Goal: Find specific page/section: Find specific page/section

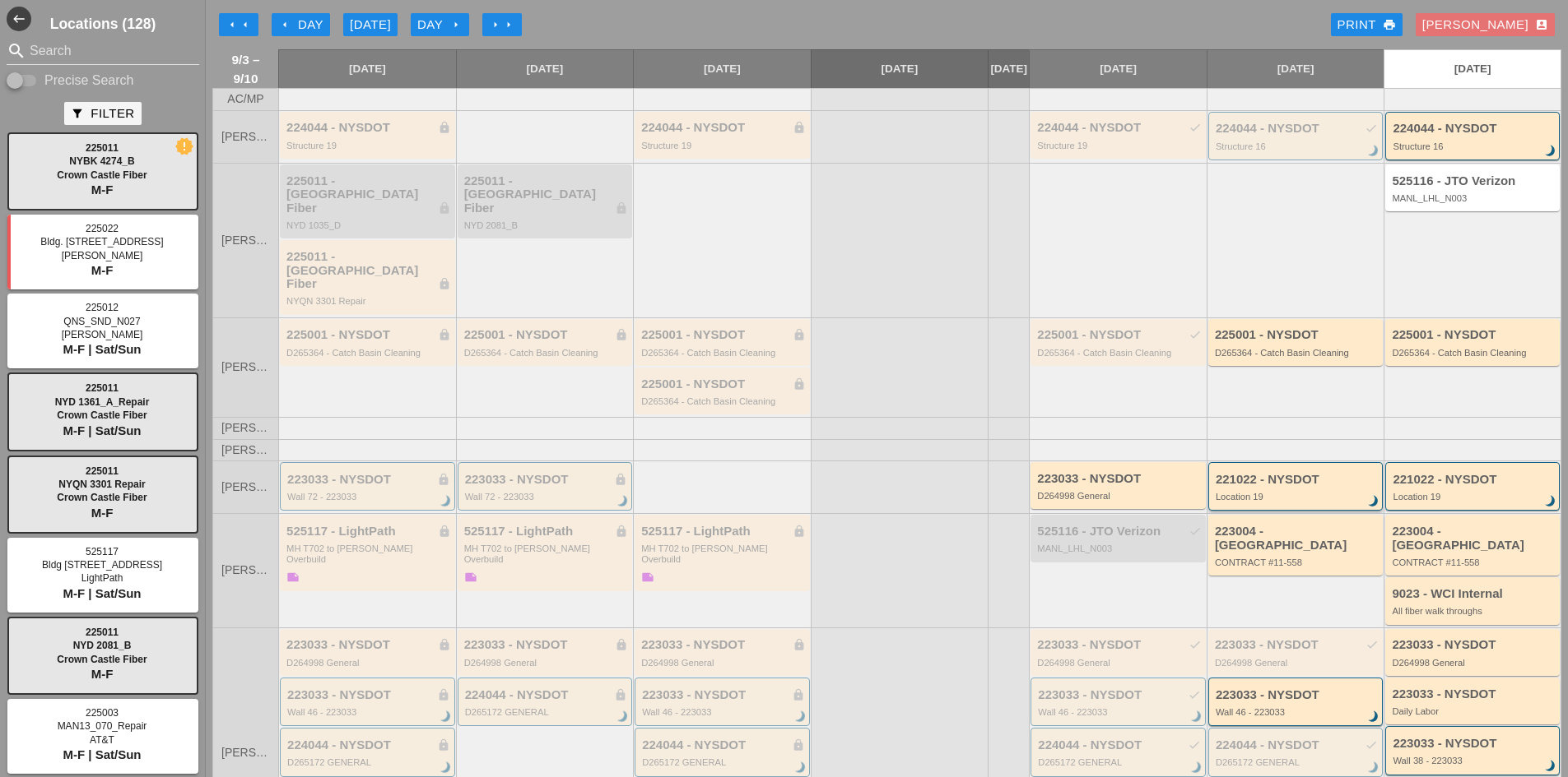
click at [1229, 462] on div "221022 - NYSDOT Location 19 brightness_3" at bounding box center [1296, 486] width 176 height 48
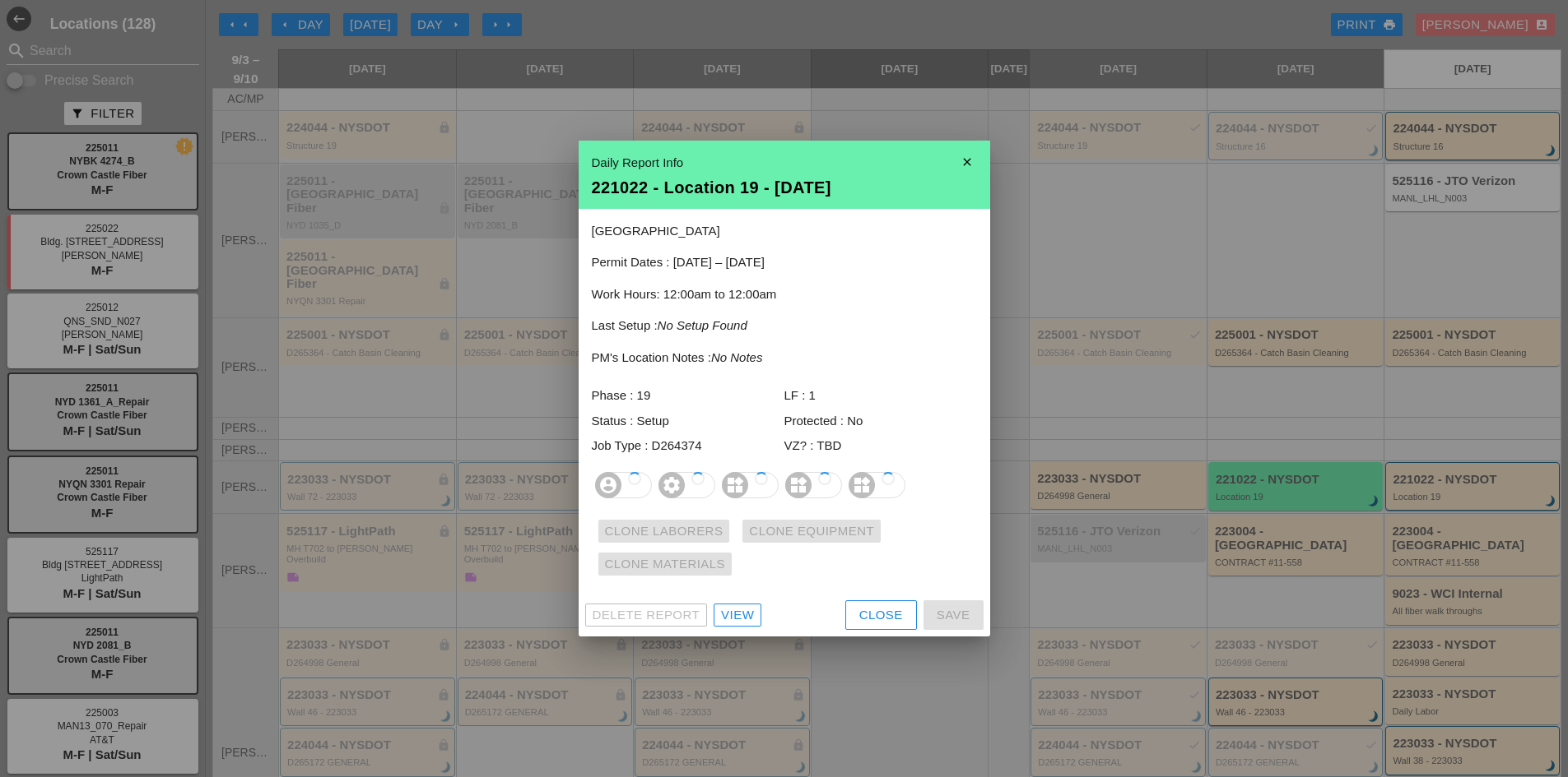
click at [1251, 476] on div at bounding box center [784, 388] width 1568 height 777
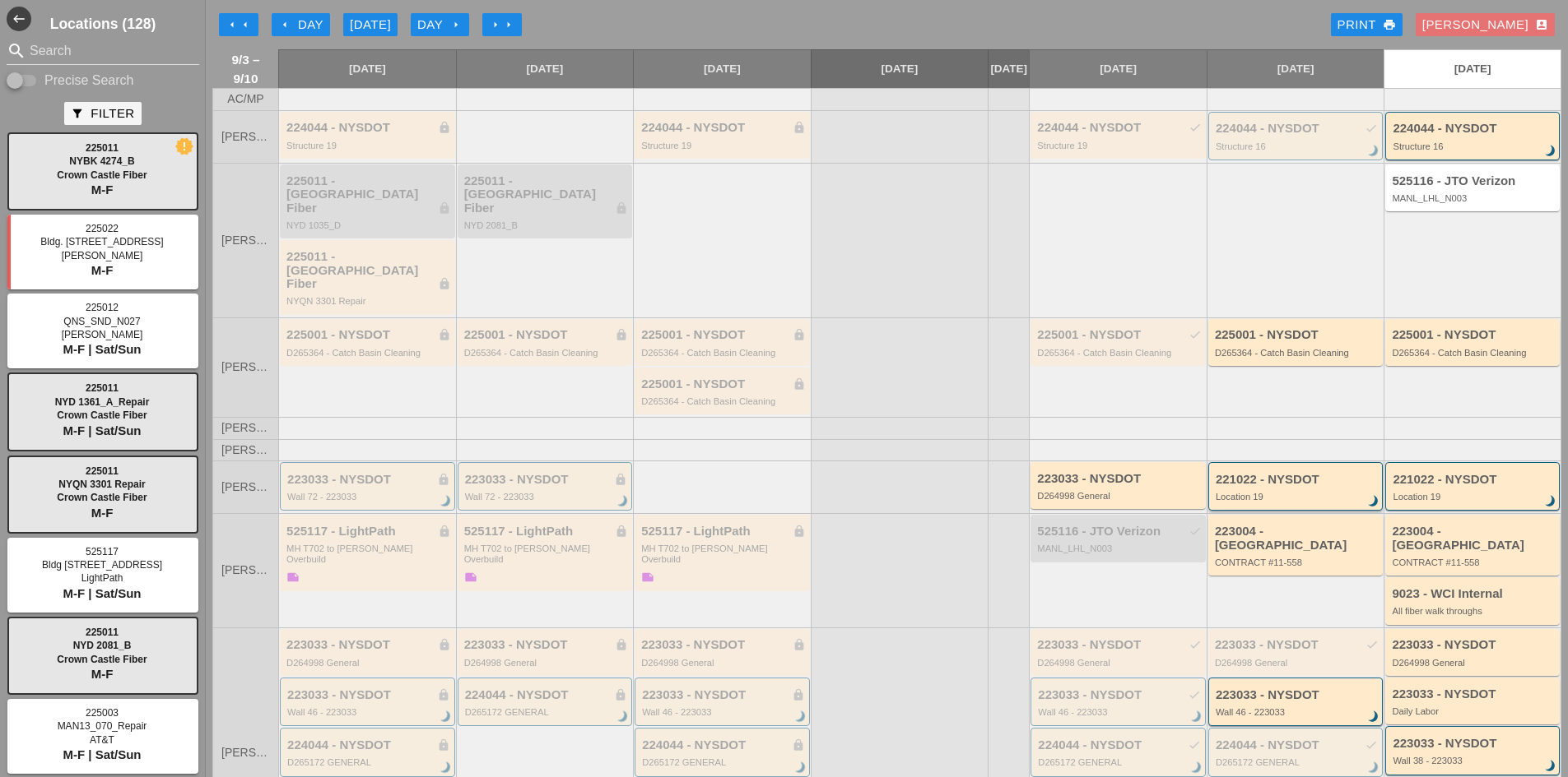
click at [1246, 473] on div "221022 - NYSDOT" at bounding box center [1296, 480] width 163 height 14
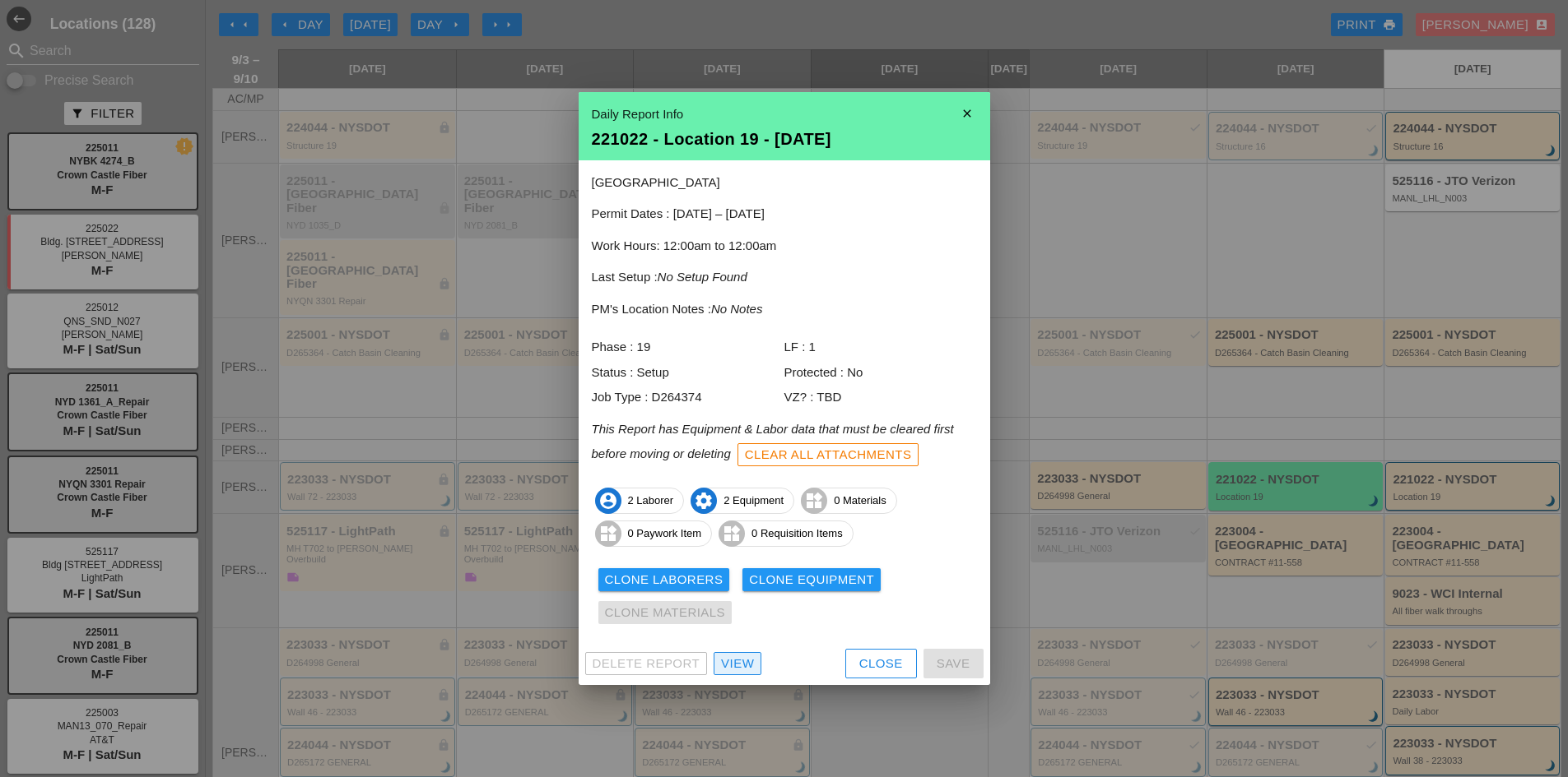
click at [729, 664] on div "View" at bounding box center [737, 664] width 33 height 19
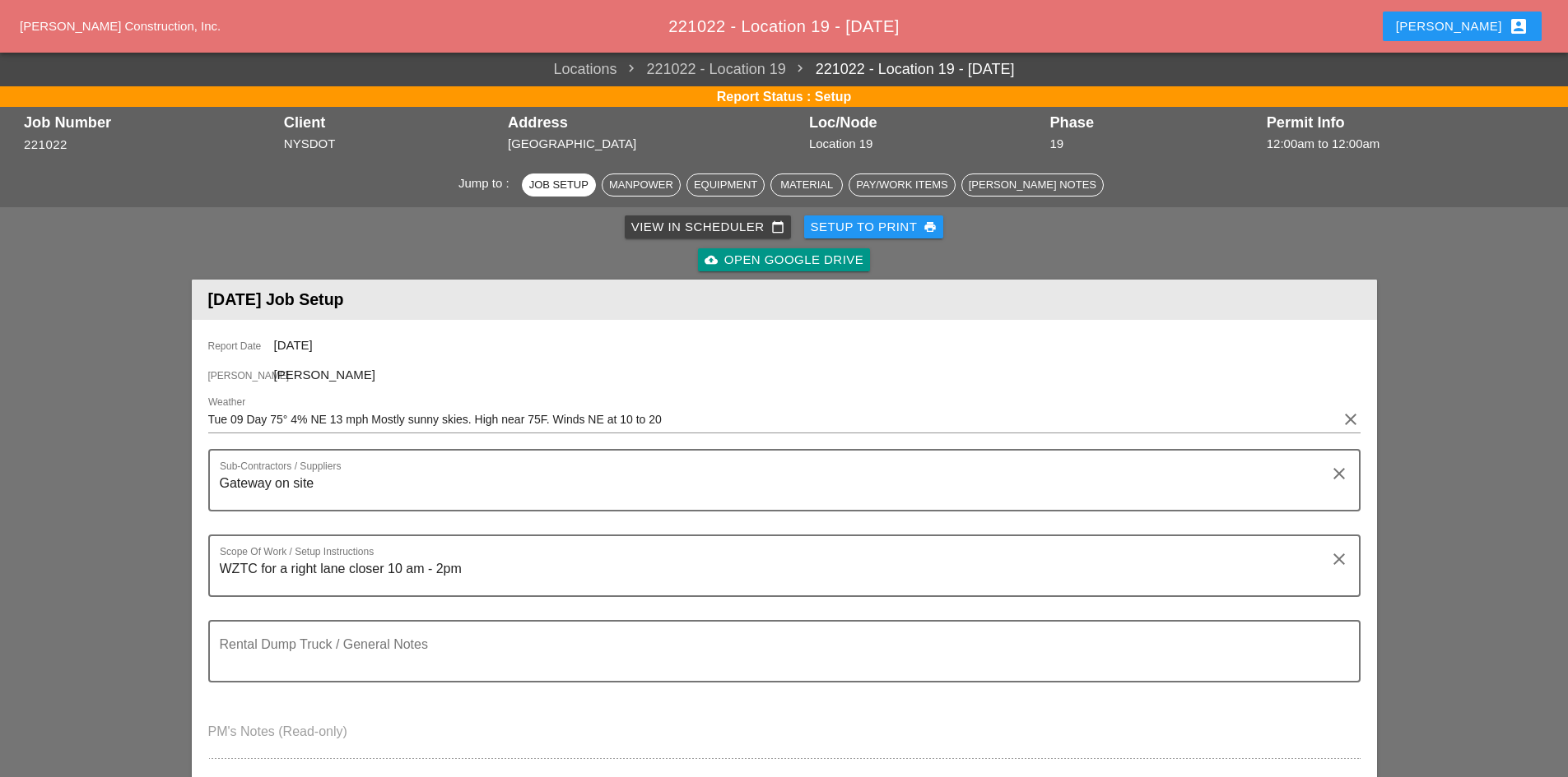
click at [764, 254] on div "cloud_upload Open Google Drive" at bounding box center [784, 260] width 159 height 19
